Goal: Information Seeking & Learning: Learn about a topic

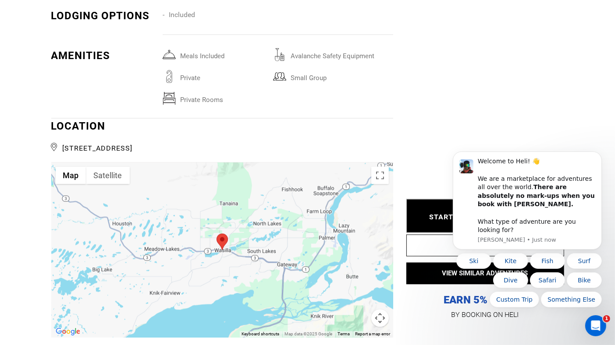
scroll to position [1359, 0]
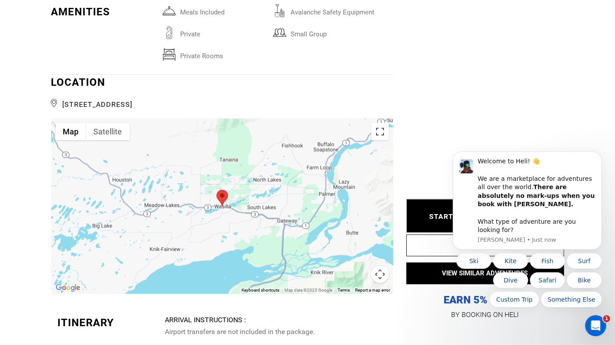
click at [383, 129] on button "Toggle fullscreen view" at bounding box center [380, 132] width 18 height 18
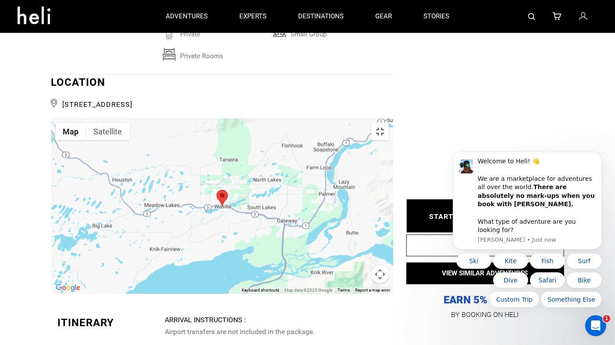
scroll to position [0, 0]
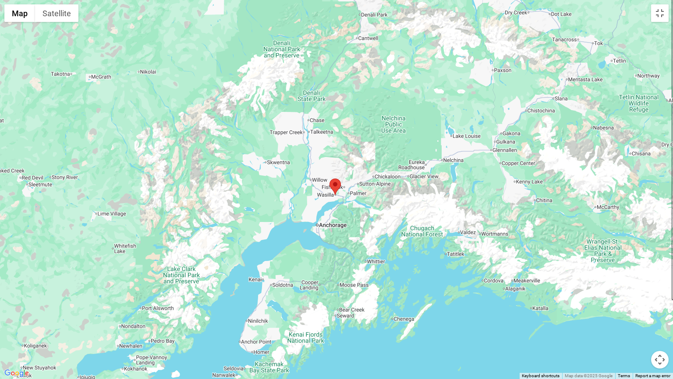
drag, startPoint x: 167, startPoint y: 274, endPoint x: 181, endPoint y: 268, distance: 15.9
click at [181, 268] on div at bounding box center [336, 189] width 673 height 379
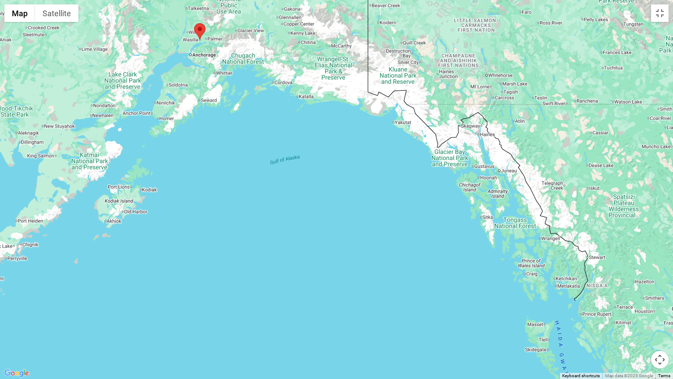
drag, startPoint x: 469, startPoint y: 299, endPoint x: 336, endPoint y: 138, distance: 208.6
click at [336, 138] on div at bounding box center [336, 189] width 673 height 379
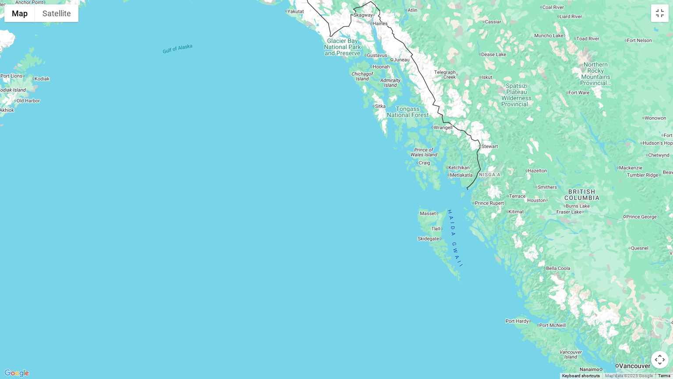
drag, startPoint x: 395, startPoint y: 284, endPoint x: 284, endPoint y: 165, distance: 162.2
click at [284, 165] on div at bounding box center [336, 189] width 673 height 379
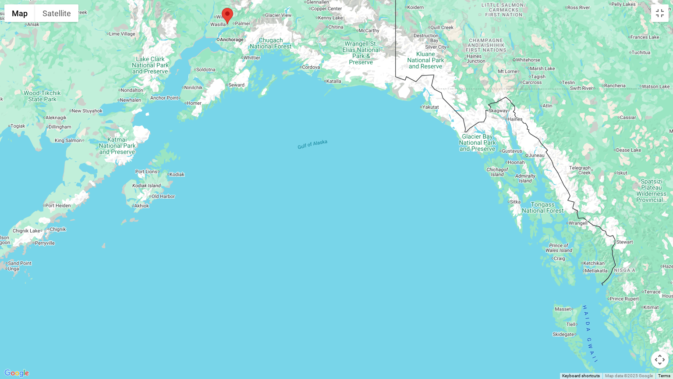
drag, startPoint x: 391, startPoint y: 287, endPoint x: 518, endPoint y: 373, distance: 153.6
click at [524, 345] on div at bounding box center [336, 189] width 673 height 379
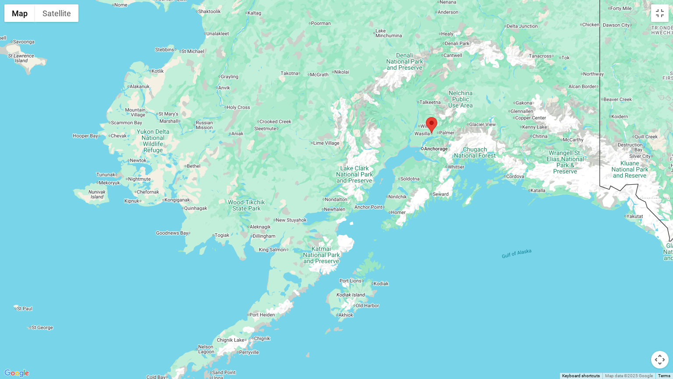
drag, startPoint x: 270, startPoint y: 138, endPoint x: 473, endPoint y: 252, distance: 231.8
click at [473, 252] on div at bounding box center [336, 189] width 673 height 379
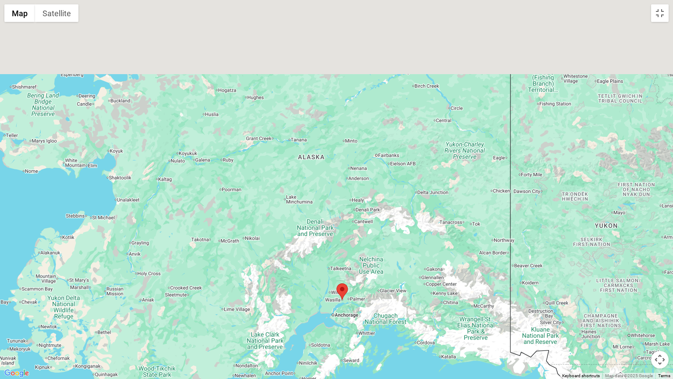
drag, startPoint x: 320, startPoint y: 95, endPoint x: 198, endPoint y: 329, distance: 264.3
click at [198, 329] on div at bounding box center [336, 189] width 673 height 379
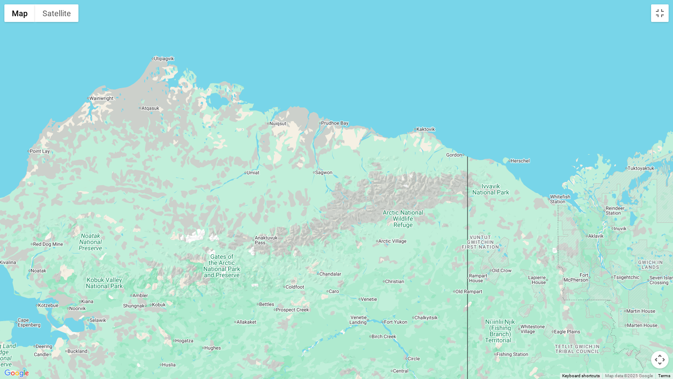
drag, startPoint x: 273, startPoint y: 86, endPoint x: 259, endPoint y: 276, distance: 190.8
click at [259, 276] on div at bounding box center [336, 189] width 673 height 379
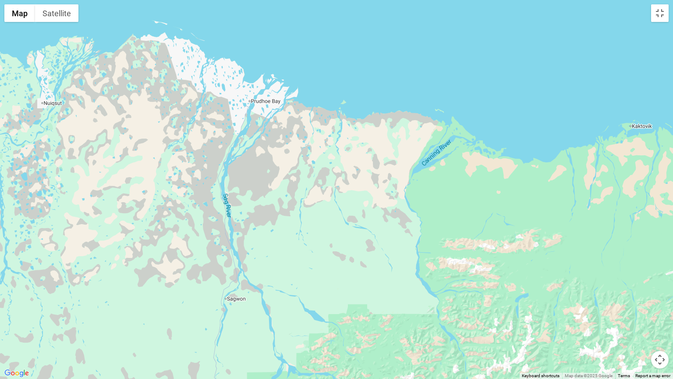
click at [258, 105] on div at bounding box center [336, 189] width 673 height 379
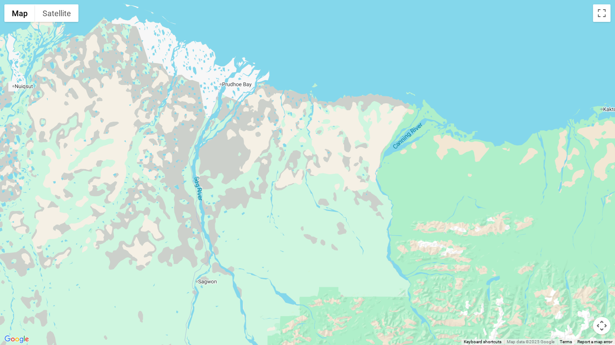
scroll to position [2323, 0]
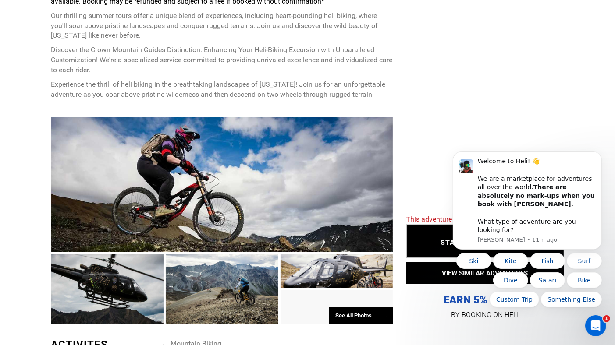
scroll to position [438, 0]
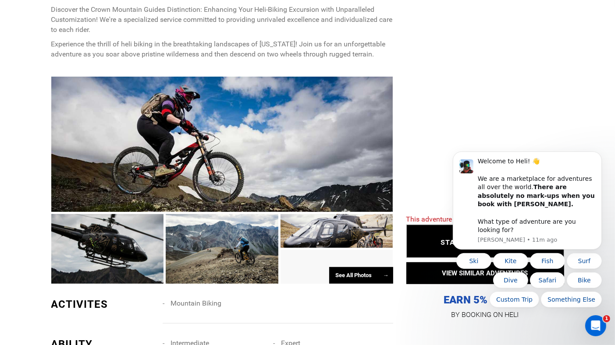
click at [236, 252] on div at bounding box center [222, 249] width 113 height 70
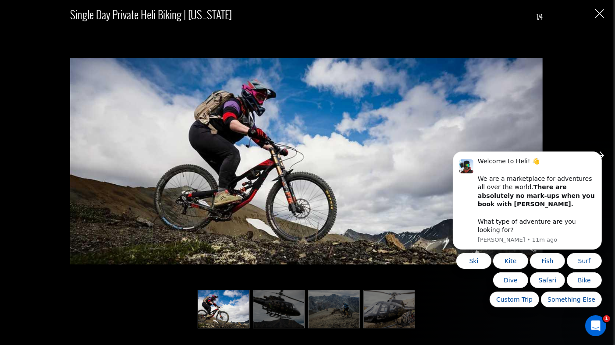
click at [603, 15] on img "Close" at bounding box center [599, 13] width 9 height 9
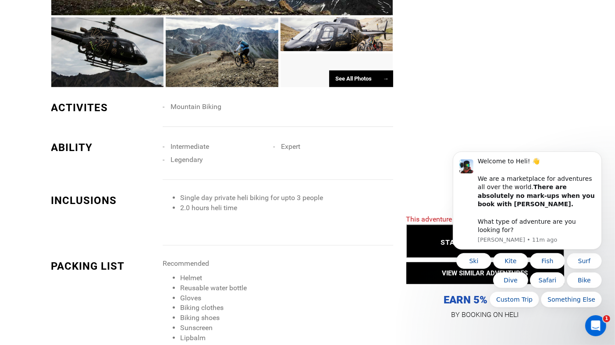
scroll to position [658, 0]
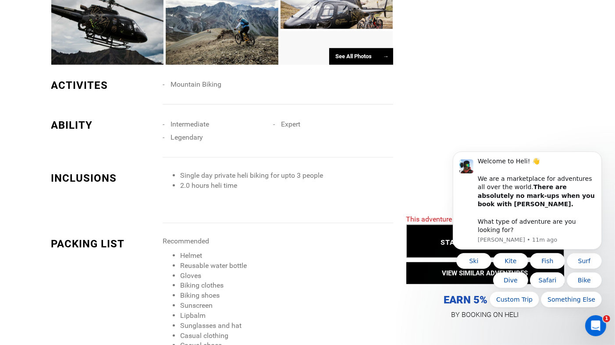
click at [374, 58] on div "See All Photos →" at bounding box center [361, 56] width 64 height 17
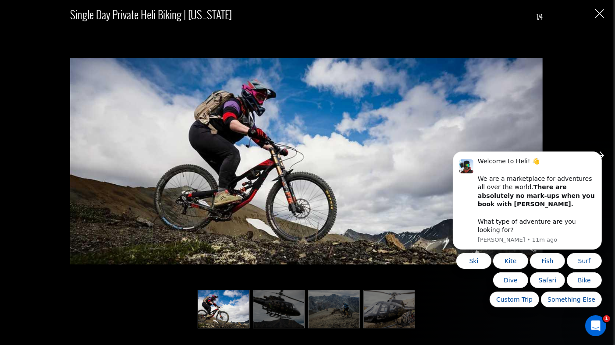
scroll to position [877, 0]
click at [597, 152] on body "Welcome to Heli! 👋 We are a marketplace for adventures all over the world. Ther…" at bounding box center [527, 207] width 168 height 220
click at [594, 159] on body "Welcome to Heli! 👋 We are a marketplace for adventures all over the world. Ther…" at bounding box center [527, 207] width 168 height 220
click at [593, 154] on body "Welcome to Heli! 👋 We are a marketplace for adventures all over the world. Ther…" at bounding box center [527, 207] width 168 height 220
click at [597, 150] on body "Welcome to Heli! 👋 We are a marketplace for adventures all over the world. Ther…" at bounding box center [527, 207] width 168 height 220
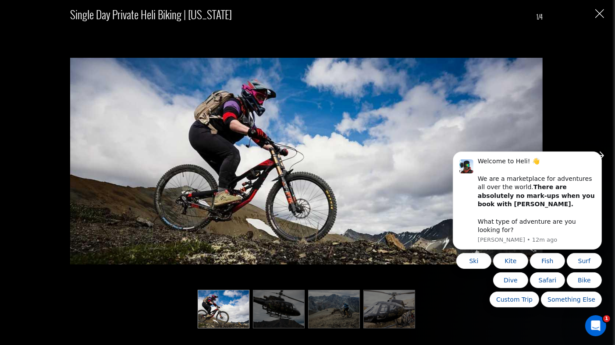
click at [551, 127] on body "Welcome to Heli! 👋 We are a marketplace for adventures all over the world. Ther…" at bounding box center [527, 207] width 168 height 220
click at [522, 102] on body "Welcome to Heli! 👋 We are a marketplace for adventures all over the world. Ther…" at bounding box center [527, 207] width 168 height 220
click at [600, 14] on img "Close" at bounding box center [599, 13] width 9 height 9
